Goal: Use online tool/utility

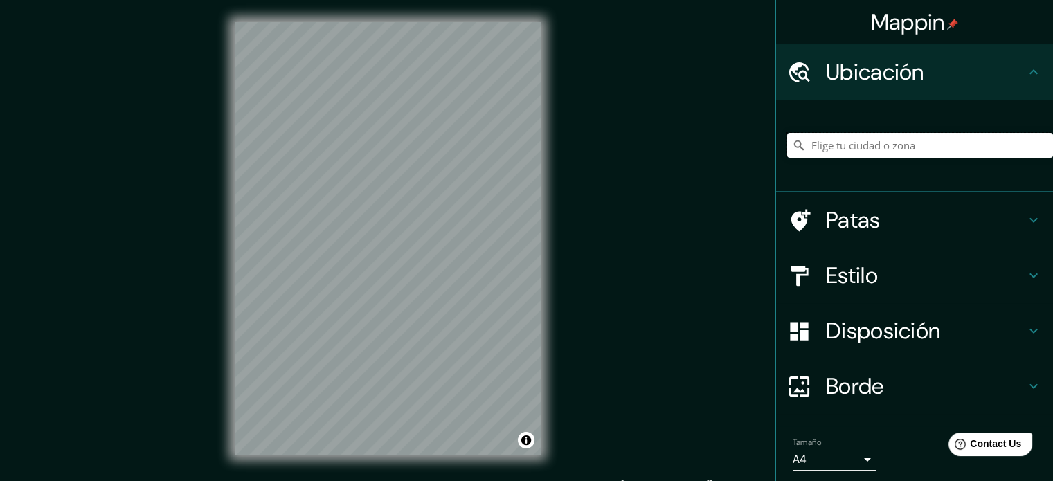
click at [864, 154] on input "Elige tu ciudad o zona" at bounding box center [920, 145] width 266 height 25
type input "[GEOGRAPHIC_DATA], [GEOGRAPHIC_DATA], [GEOGRAPHIC_DATA]"
click at [873, 324] on font "Disposición" at bounding box center [883, 330] width 114 height 29
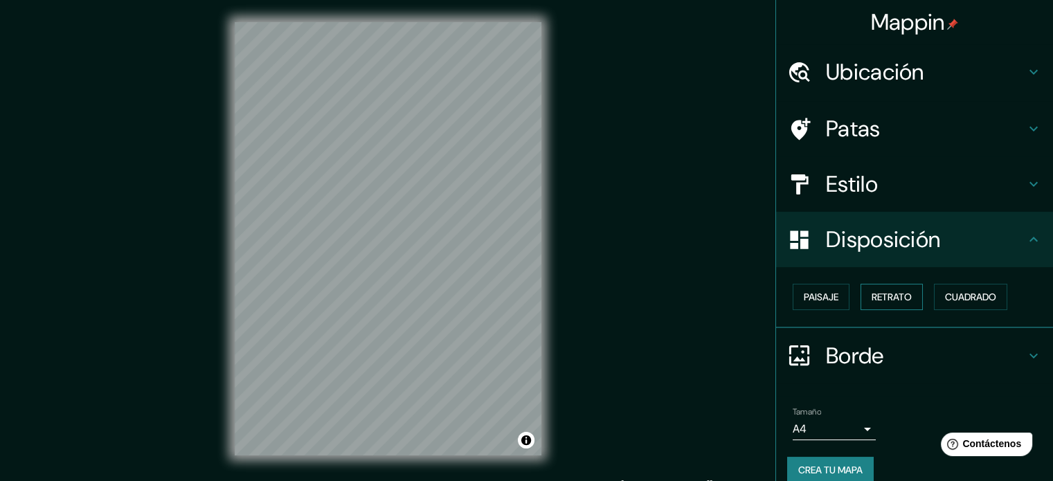
click at [897, 292] on font "Retrato" at bounding box center [892, 297] width 40 height 12
click at [825, 301] on font "Paisaje" at bounding box center [821, 297] width 35 height 12
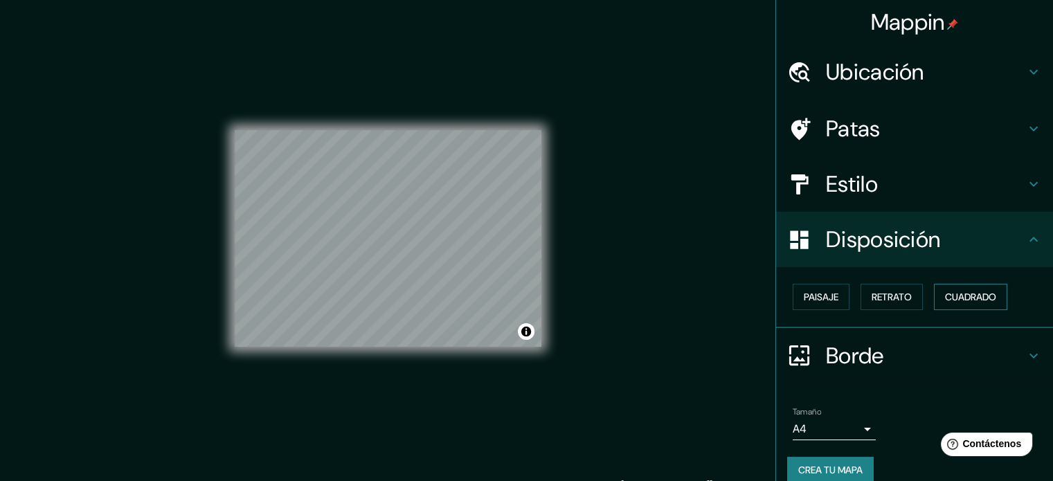
click at [958, 296] on font "Cuadrado" at bounding box center [970, 297] width 51 height 12
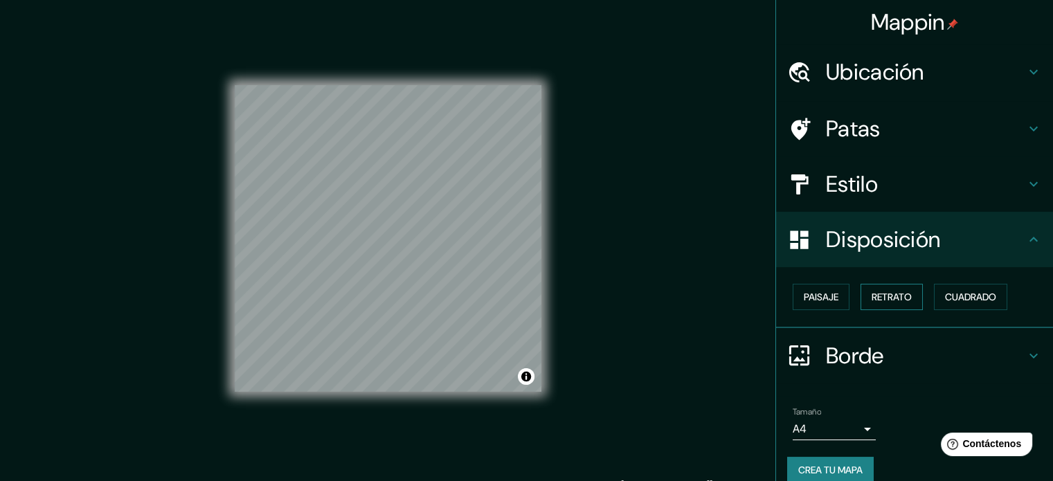
click at [872, 297] on font "Retrato" at bounding box center [892, 297] width 40 height 12
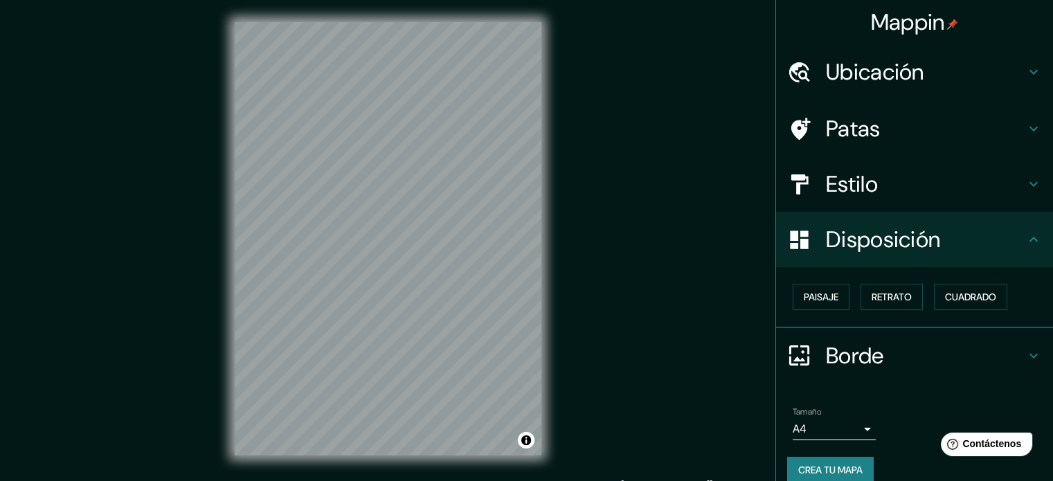
click at [610, 351] on div "Mappin Ubicación [GEOGRAPHIC_DATA], [GEOGRAPHIC_DATA], [GEOGRAPHIC_DATA] [GEOGR…" at bounding box center [526, 250] width 1053 height 500
drag, startPoint x: 758, startPoint y: 334, endPoint x: 963, endPoint y: 290, distance: 209.6
click at [963, 291] on font "Cuadrado" at bounding box center [970, 297] width 51 height 12
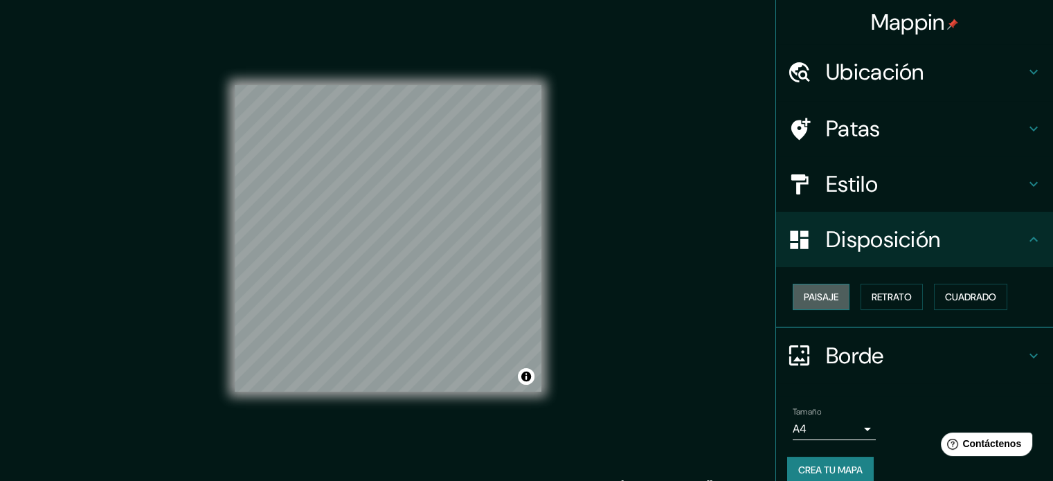
click at [816, 294] on font "Paisaje" at bounding box center [821, 297] width 35 height 12
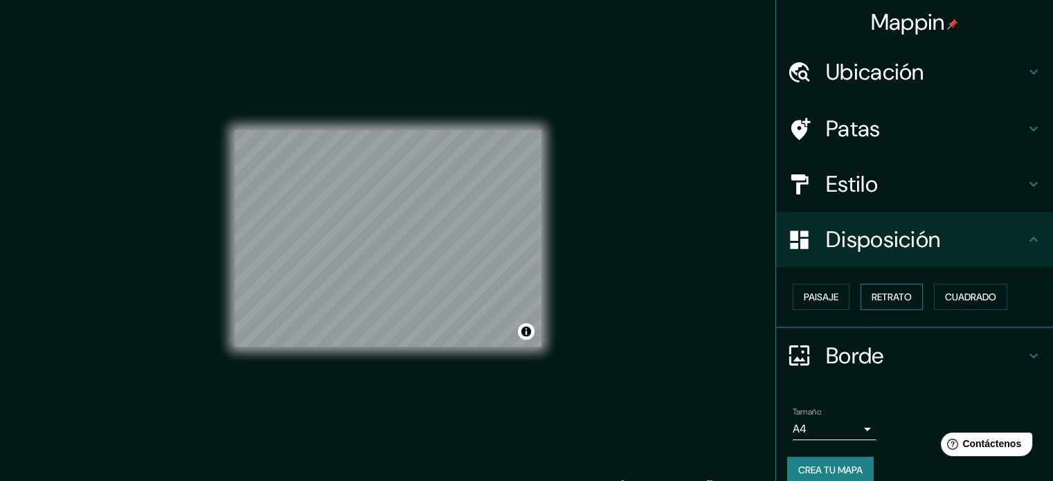
click at [879, 295] on font "Retrato" at bounding box center [892, 297] width 40 height 12
